Goal: Task Accomplishment & Management: Manage account settings

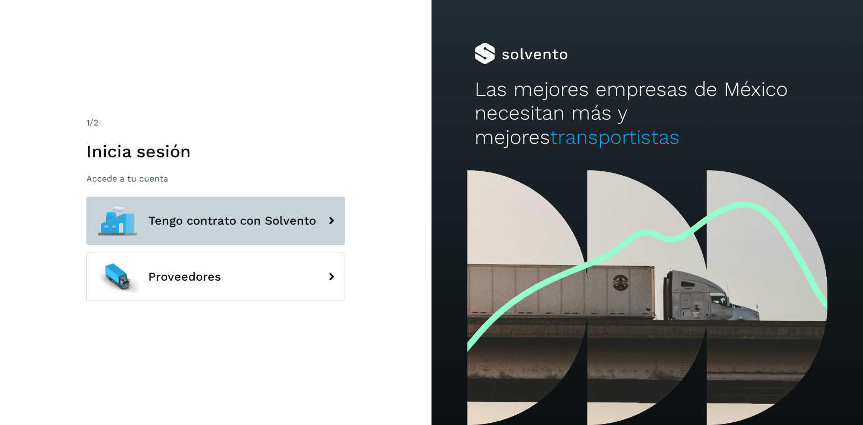
click at [241, 225] on span "Tengo contrato con Solvento" at bounding box center [232, 221] width 168 height 13
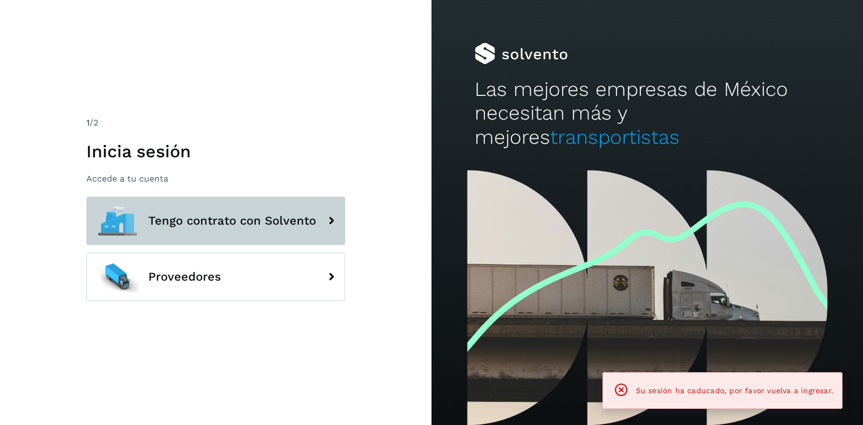
click at [241, 225] on span "Tengo contrato con Solvento" at bounding box center [232, 221] width 168 height 13
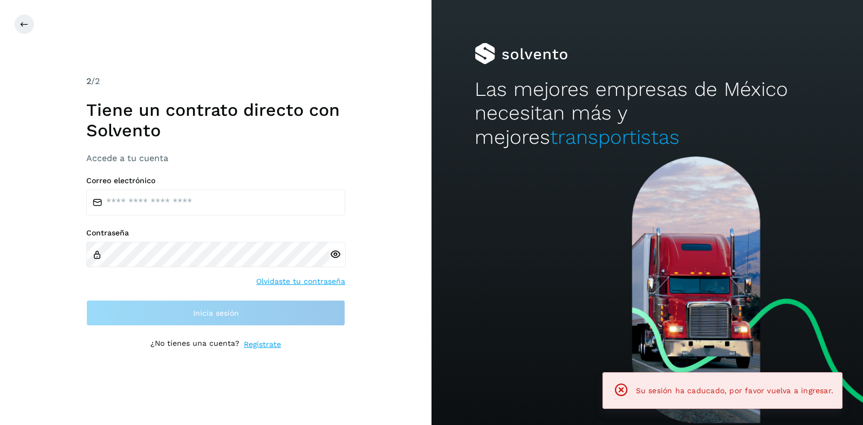
click at [250, 216] on div "Correo electrónico Contraseña Olvidaste tu contraseña Inicia sesión" at bounding box center [215, 251] width 259 height 150
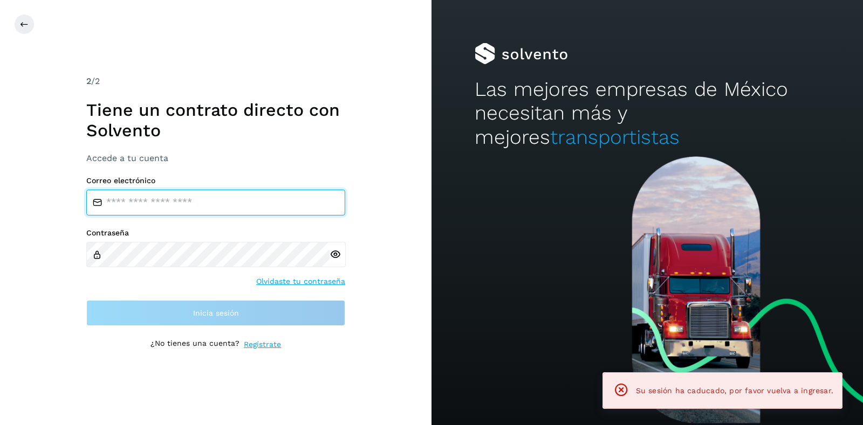
click at [239, 207] on input "email" at bounding box center [215, 203] width 259 height 26
type input "**********"
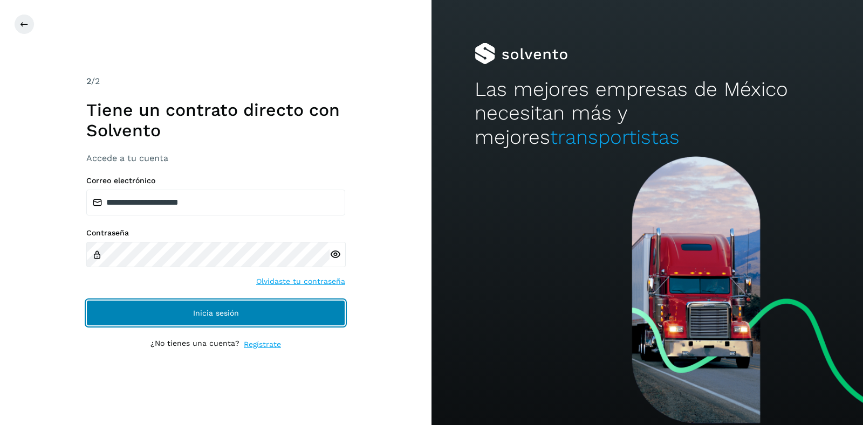
click at [213, 314] on span "Inicia sesión" at bounding box center [216, 314] width 46 height 8
